Goal: Task Accomplishment & Management: Manage account settings

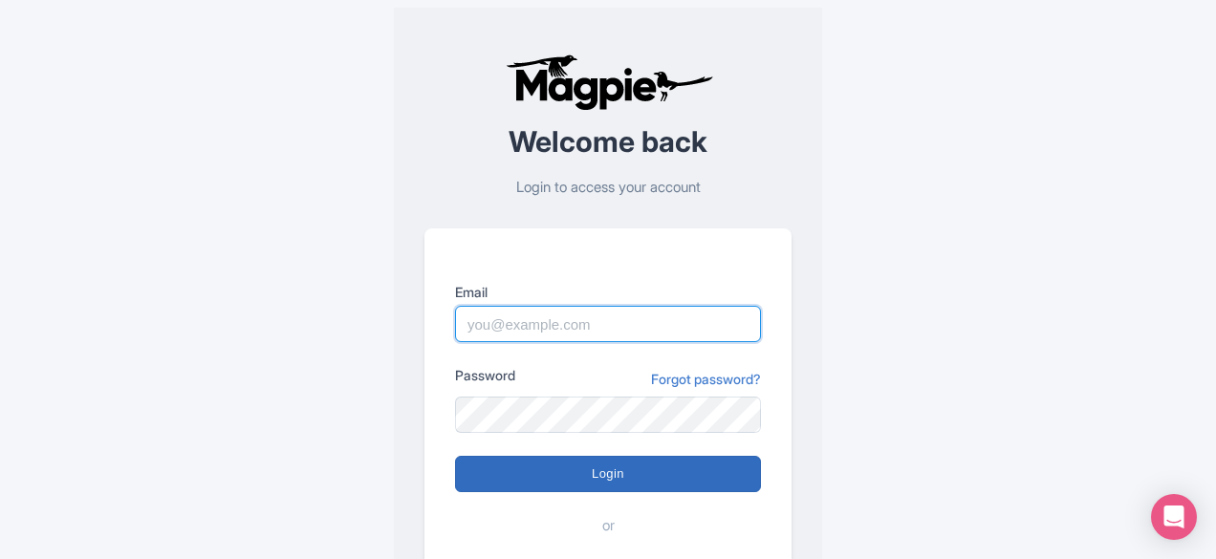
type input "[EMAIL_ADDRESS][DOMAIN_NAME]"
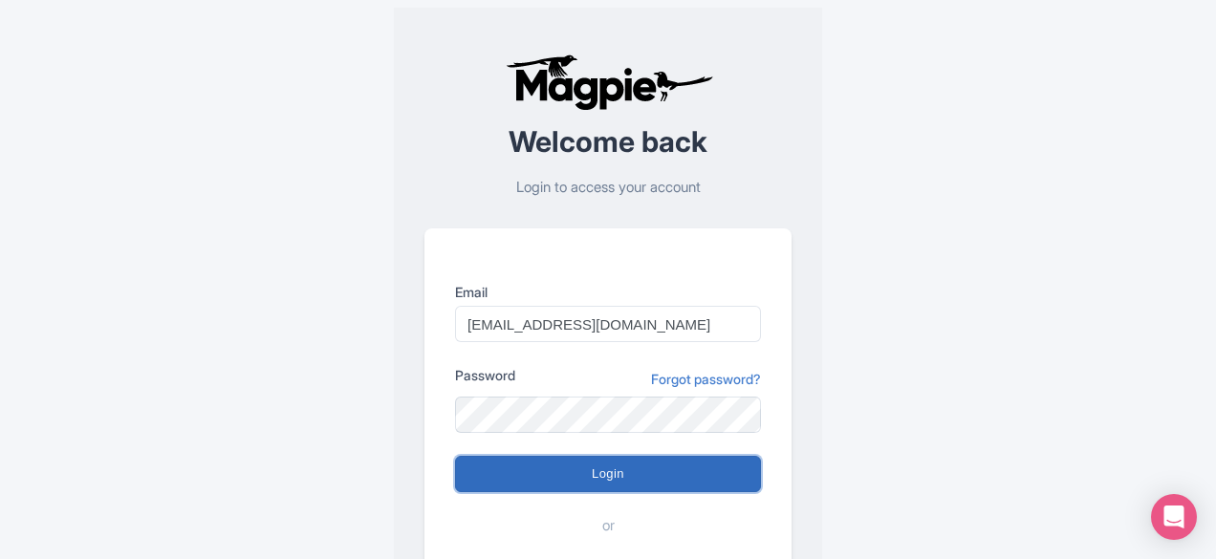
click at [605, 464] on input "Login" at bounding box center [608, 474] width 306 height 36
type input "Logging in..."
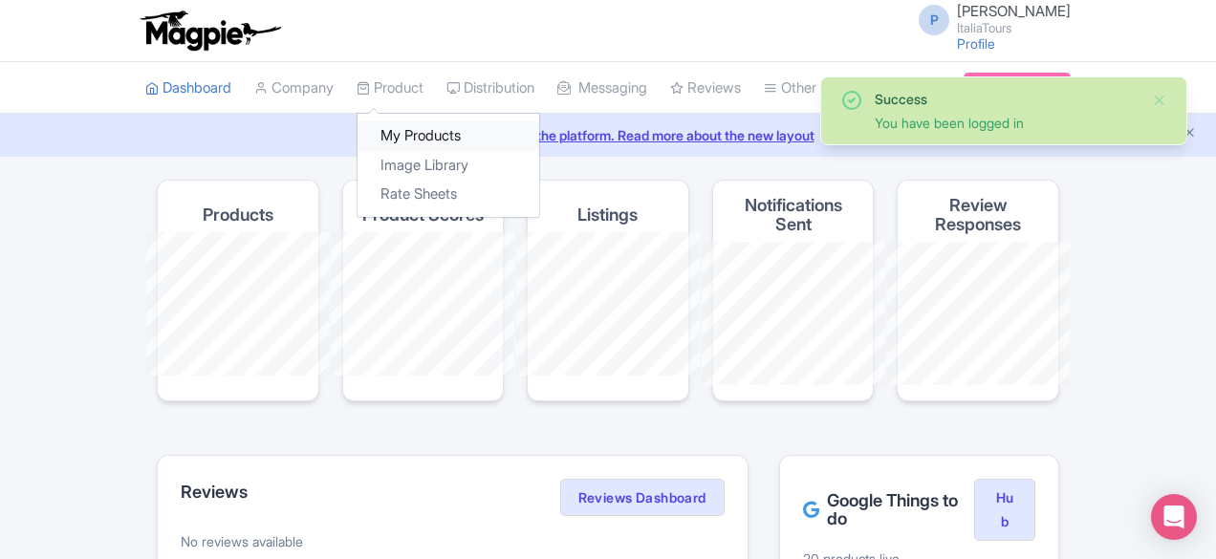
click at [358, 127] on link "My Products" at bounding box center [449, 136] width 182 height 30
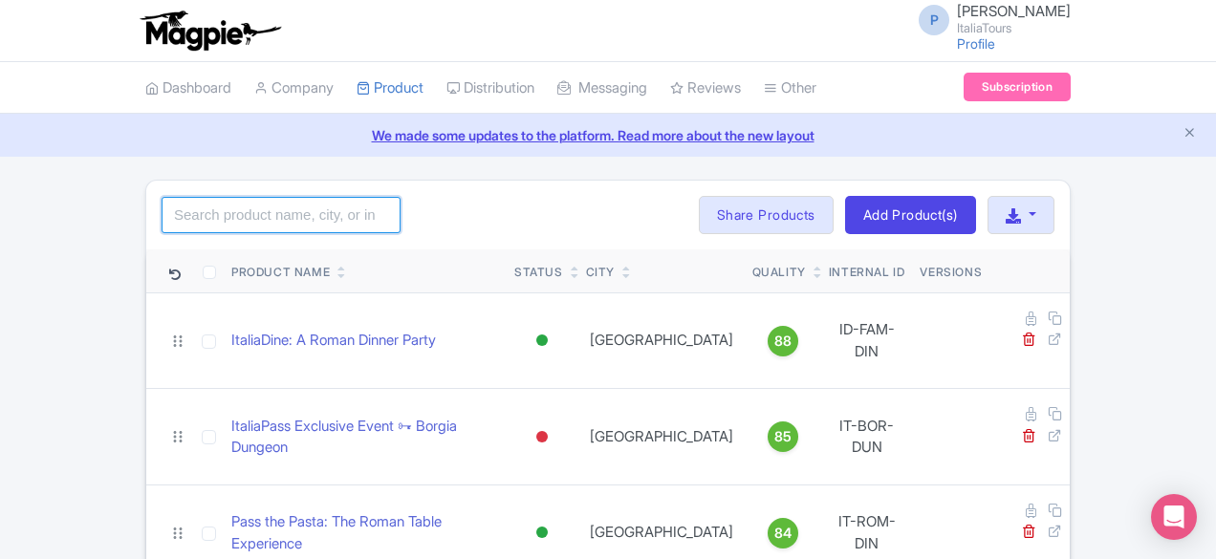
click at [162, 216] on input "search" at bounding box center [281, 215] width 239 height 36
paste input "9616 - ttper 3911"
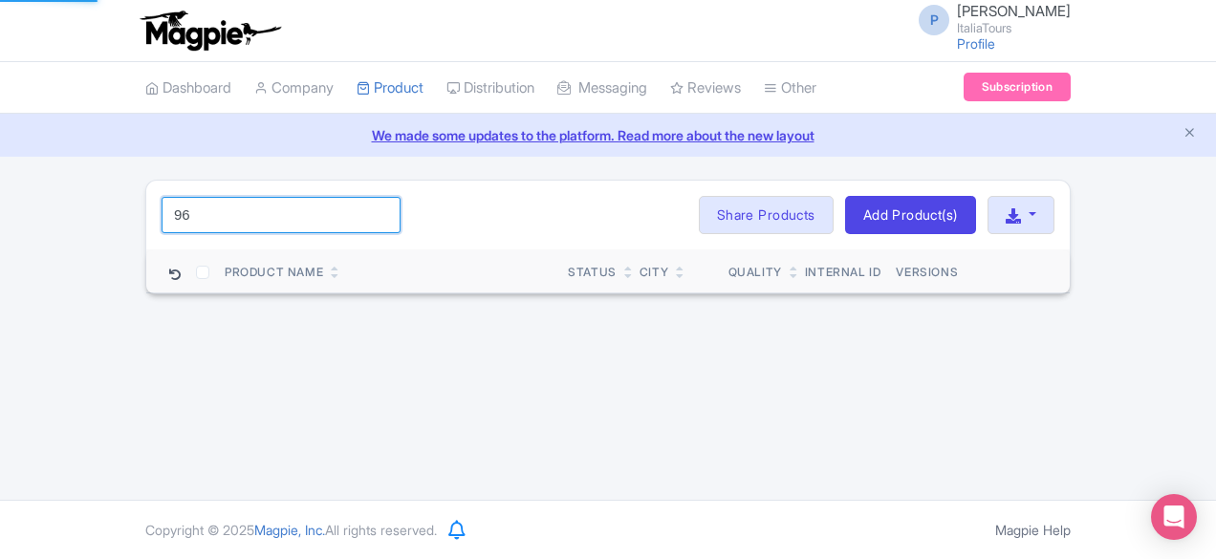
type input "9"
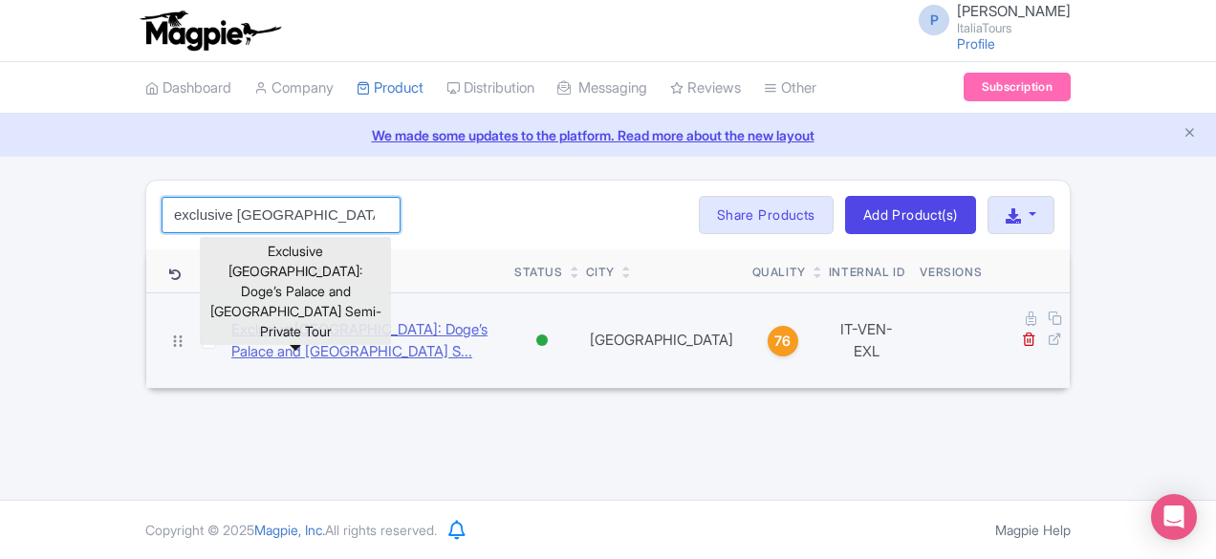
type input "exclusive [GEOGRAPHIC_DATA]"
click at [292, 319] on link "Exclusive [GEOGRAPHIC_DATA]: Doge’s Palace and [GEOGRAPHIC_DATA] S..." at bounding box center [365, 340] width 268 height 43
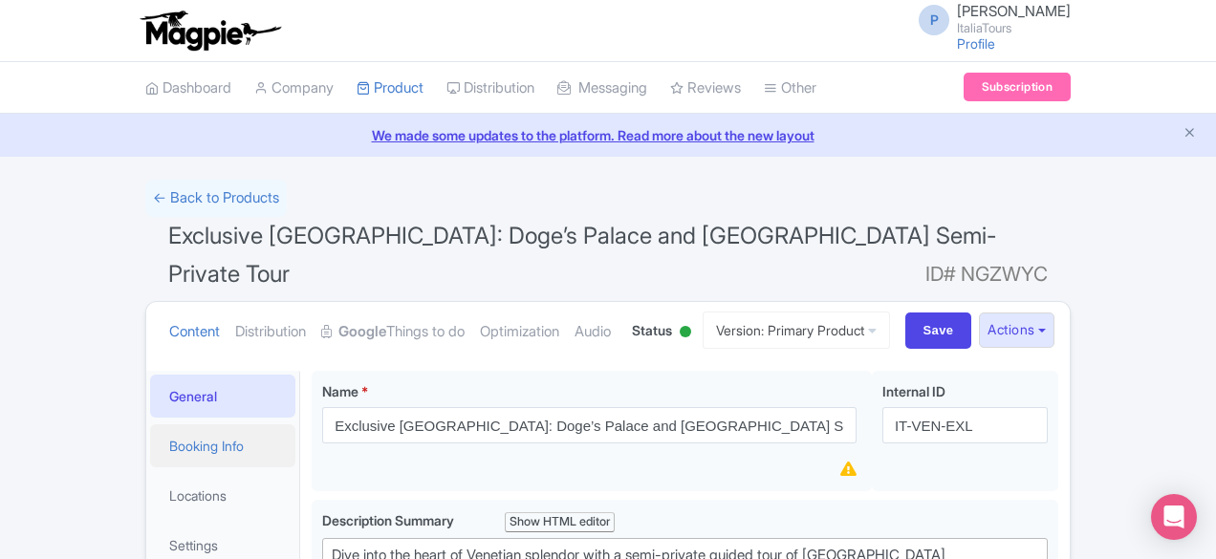
click at [163, 424] on link "Booking Info" at bounding box center [222, 445] width 145 height 43
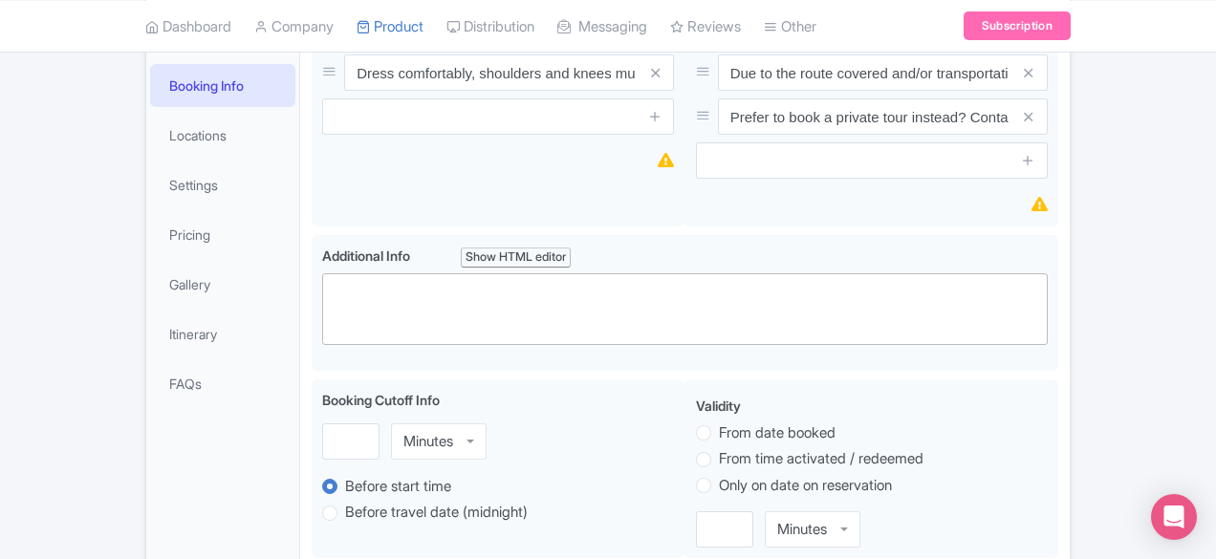
scroll to position [777, 0]
